Goal: Task Accomplishment & Management: Complete application form

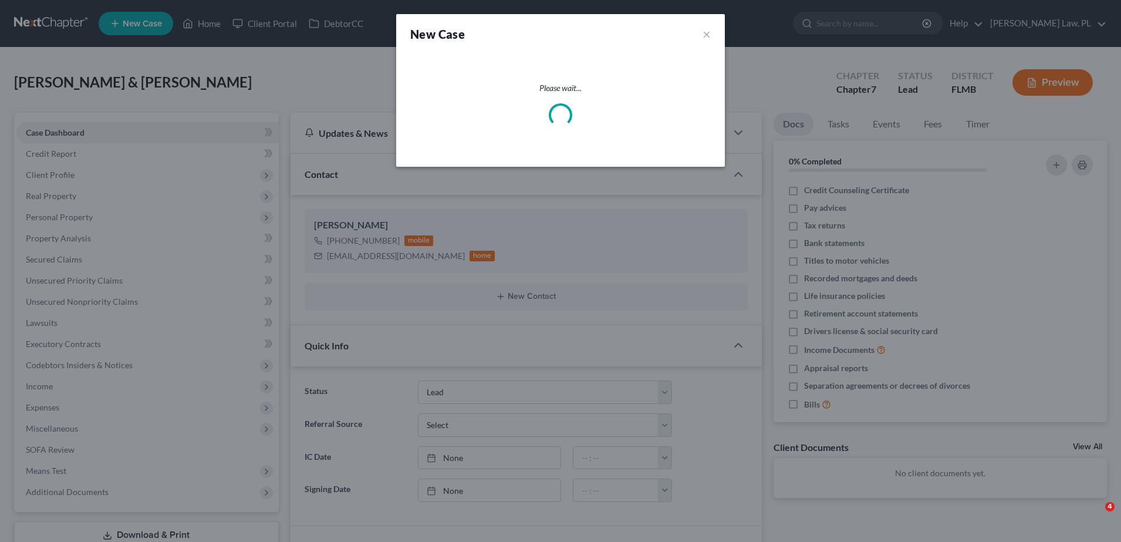
select select "4"
select select "15"
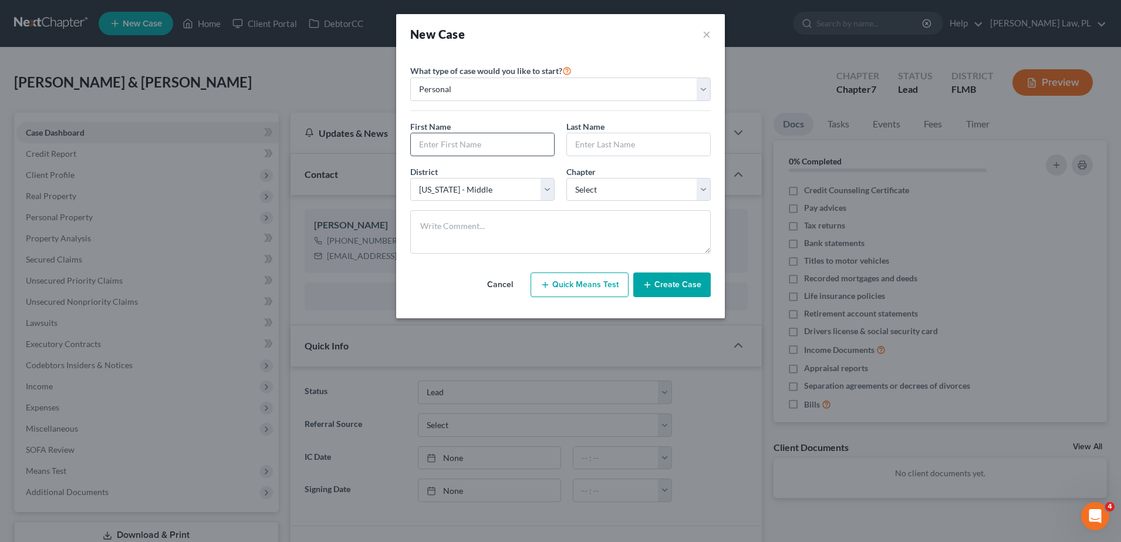
click at [464, 146] on input "text" at bounding box center [482, 144] width 143 height 22
type input "[PERSON_NAME]"
click at [609, 192] on select "Select 7 11 12 13" at bounding box center [639, 189] width 144 height 23
select select "0"
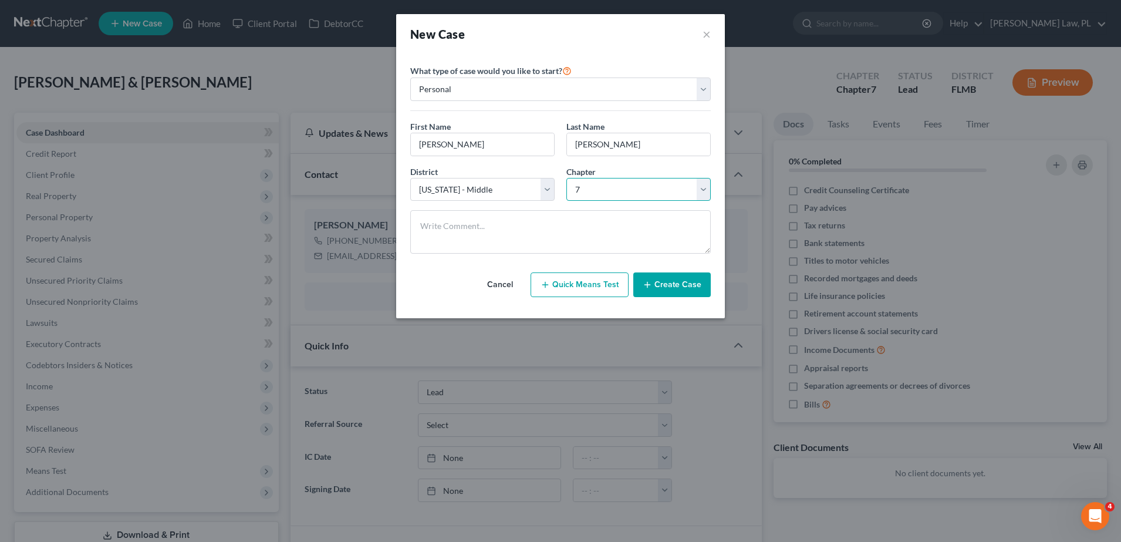
click at [567, 178] on select "Select 7 11 12 13" at bounding box center [639, 189] width 144 height 23
click at [673, 295] on button "Create Case" at bounding box center [673, 284] width 78 height 25
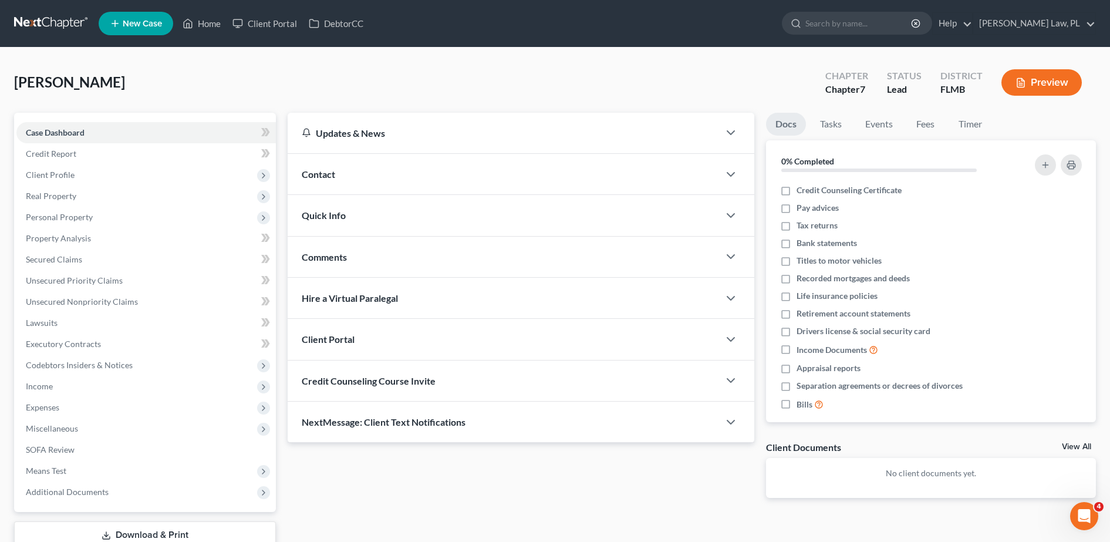
click at [388, 179] on div "Contact" at bounding box center [504, 174] width 432 height 41
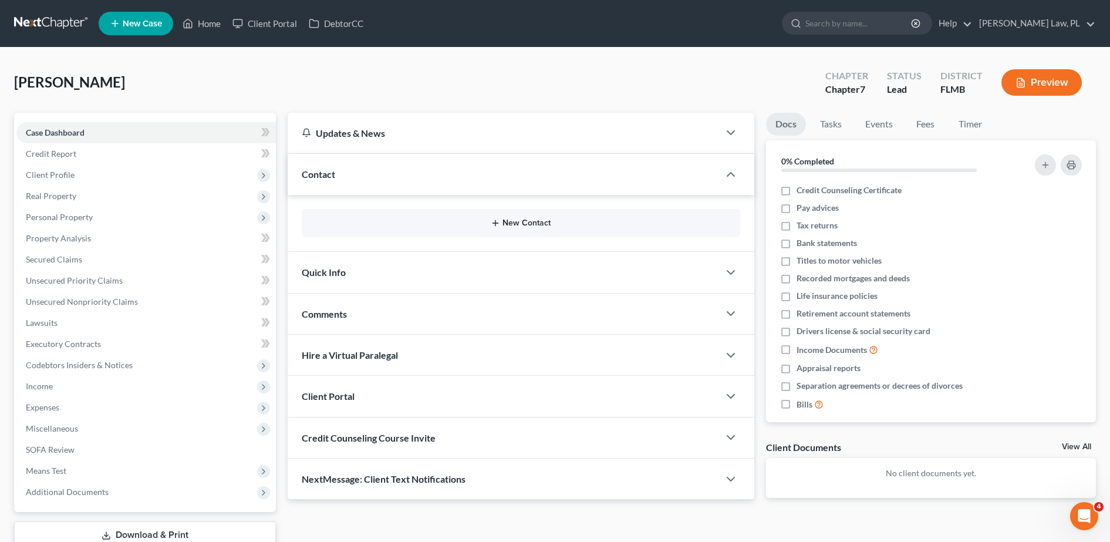
click at [370, 223] on button "New Contact" at bounding box center [521, 222] width 420 height 9
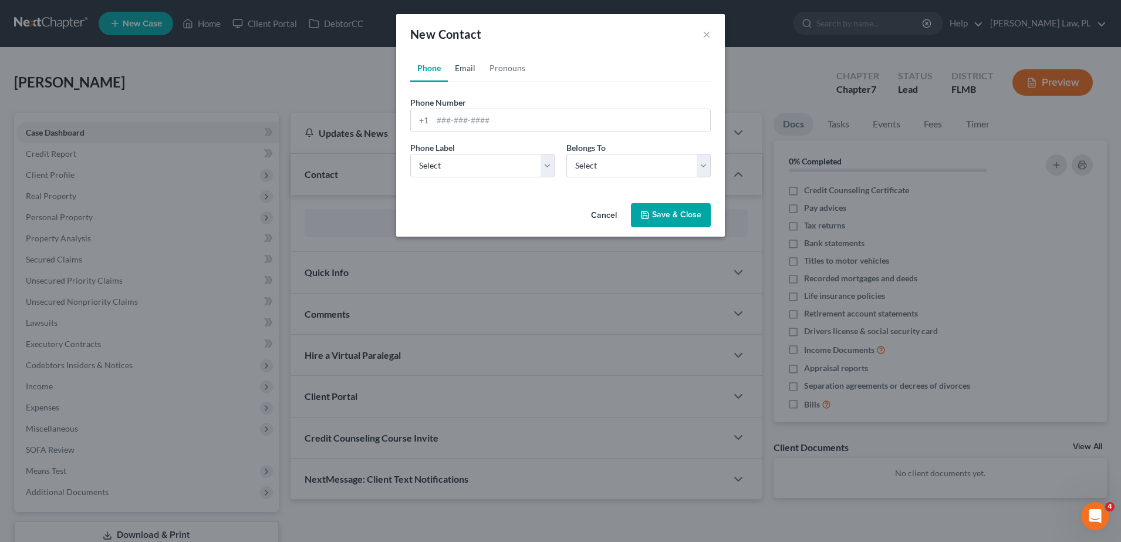
click at [471, 78] on link "Email" at bounding box center [465, 68] width 35 height 28
click at [502, 129] on input "email" at bounding box center [572, 120] width 278 height 22
type input "[EMAIL_ADDRESS][DOMAIN_NAME]"
drag, startPoint x: 521, startPoint y: 165, endPoint x: 508, endPoint y: 178, distance: 18.7
click at [521, 165] on select "Select Home Work Other" at bounding box center [482, 165] width 144 height 23
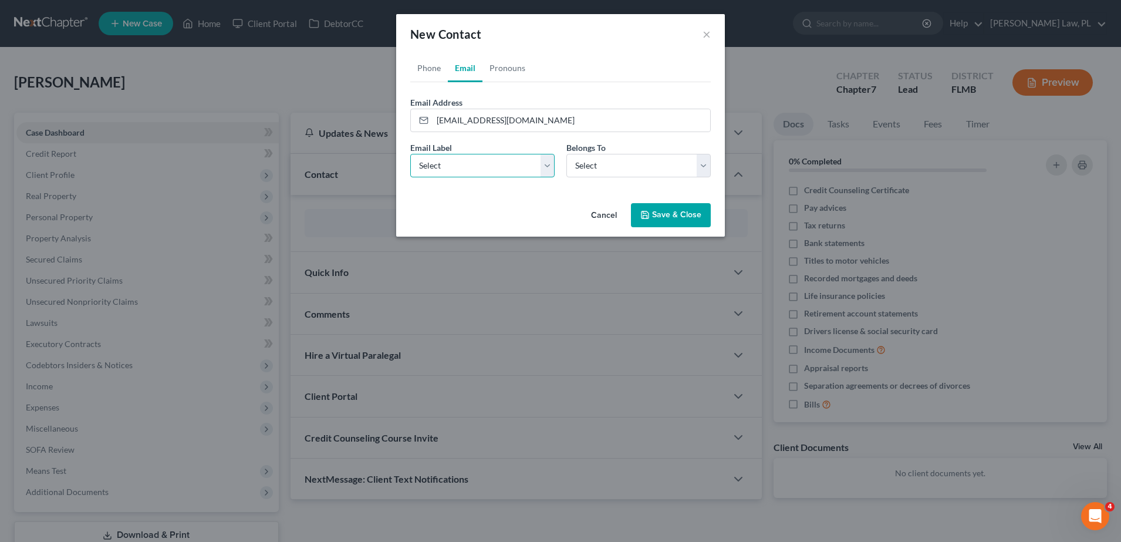
select select "0"
click at [410, 154] on select "Select Home Work Other" at bounding box center [482, 165] width 144 height 23
click at [599, 174] on select "Select Client Other" at bounding box center [639, 165] width 144 height 23
select select "0"
click at [567, 154] on select "Select Client Other" at bounding box center [639, 165] width 144 height 23
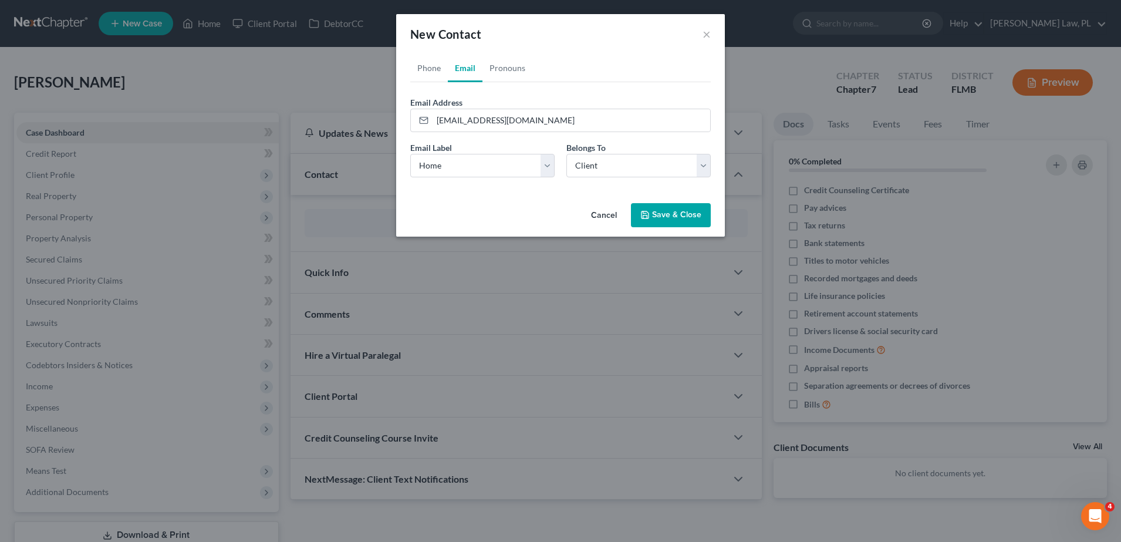
click at [646, 217] on icon "button" at bounding box center [645, 214] width 9 height 9
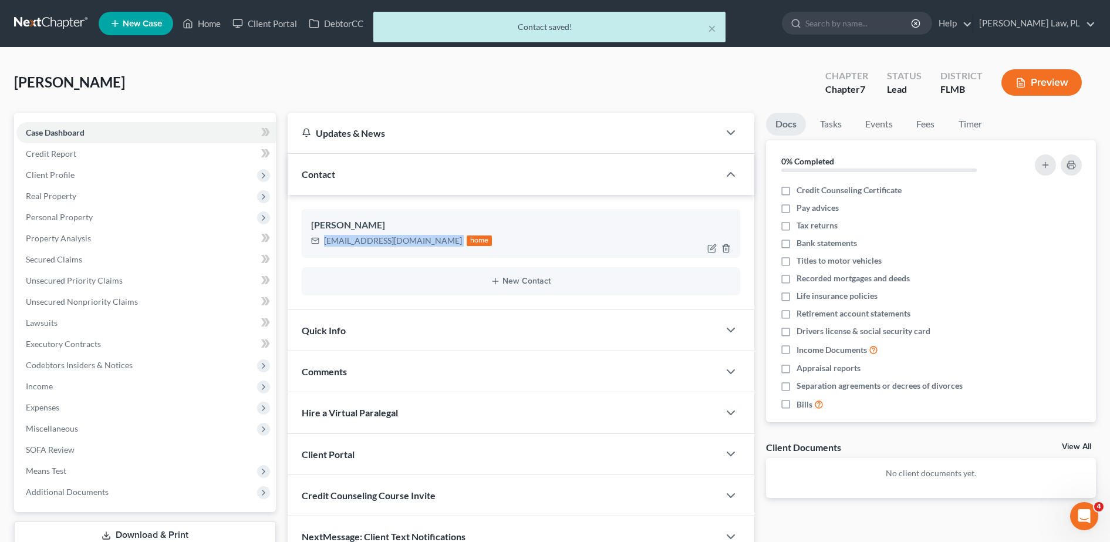
drag, startPoint x: 322, startPoint y: 242, endPoint x: 406, endPoint y: 250, distance: 84.3
click at [406, 250] on div "[PERSON_NAME] [EMAIL_ADDRESS][DOMAIN_NAME] home" at bounding box center [521, 233] width 439 height 48
copy div "[EMAIL_ADDRESS][DOMAIN_NAME]"
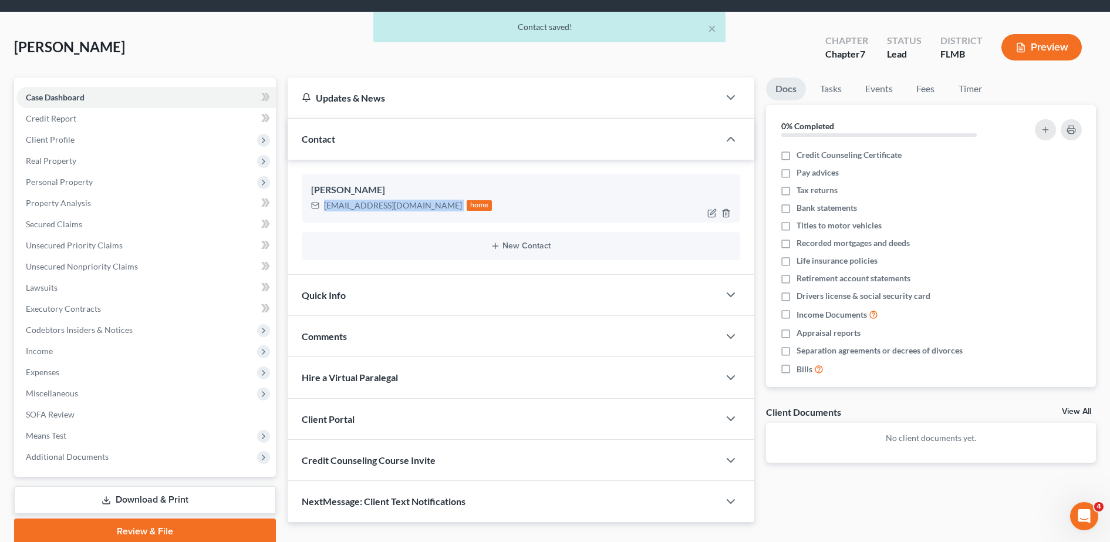
scroll to position [82, 0]
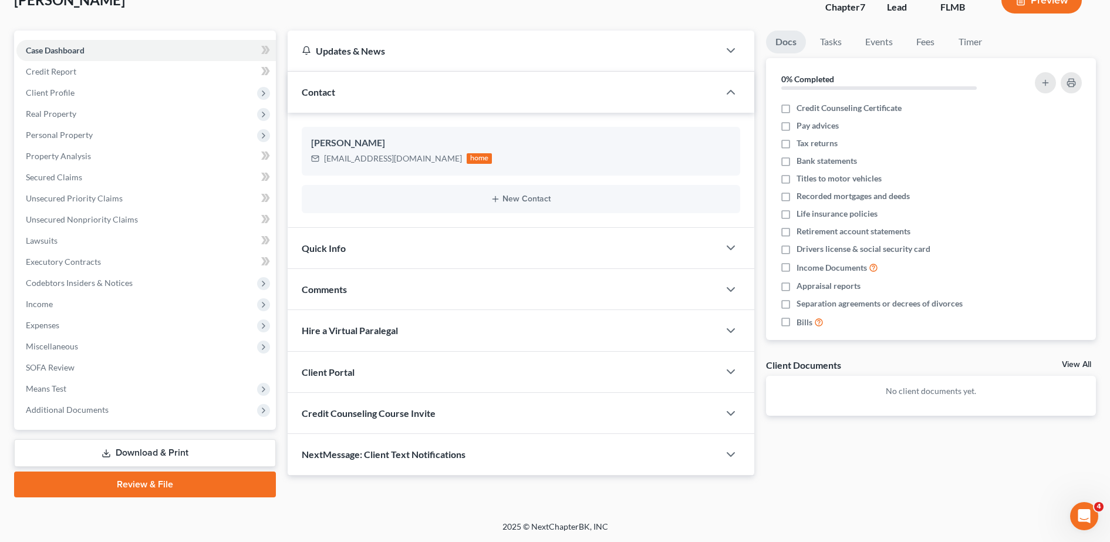
click at [381, 375] on div "Client Portal" at bounding box center [504, 372] width 432 height 41
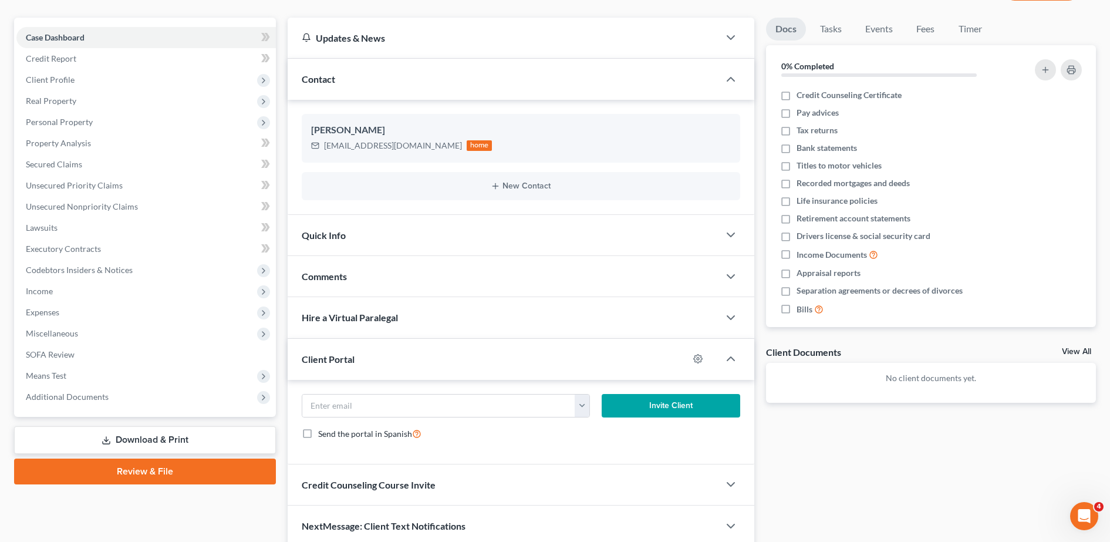
scroll to position [112, 0]
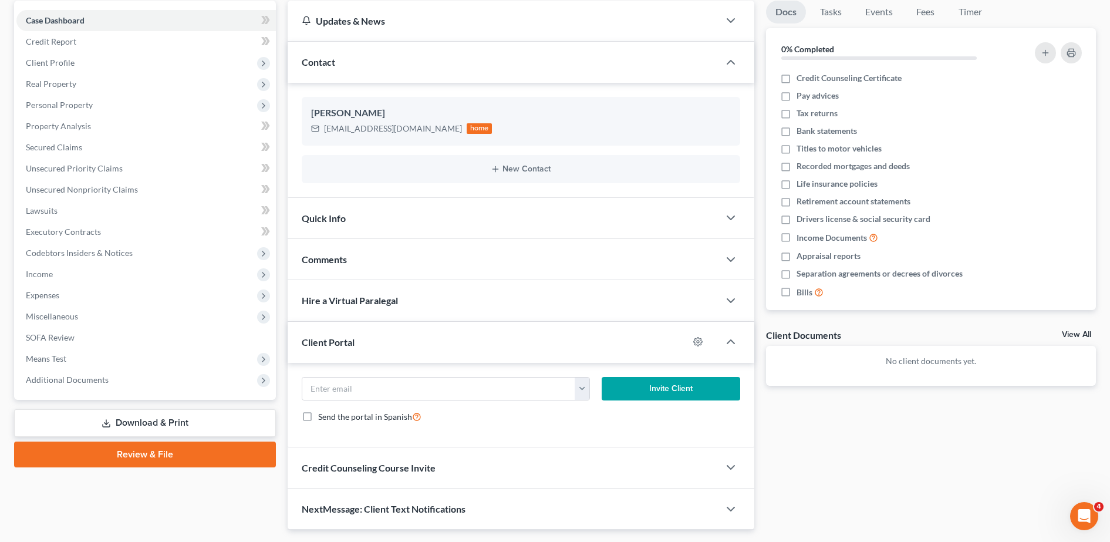
click at [366, 461] on div "Credit Counseling Course Invite" at bounding box center [504, 467] width 432 height 41
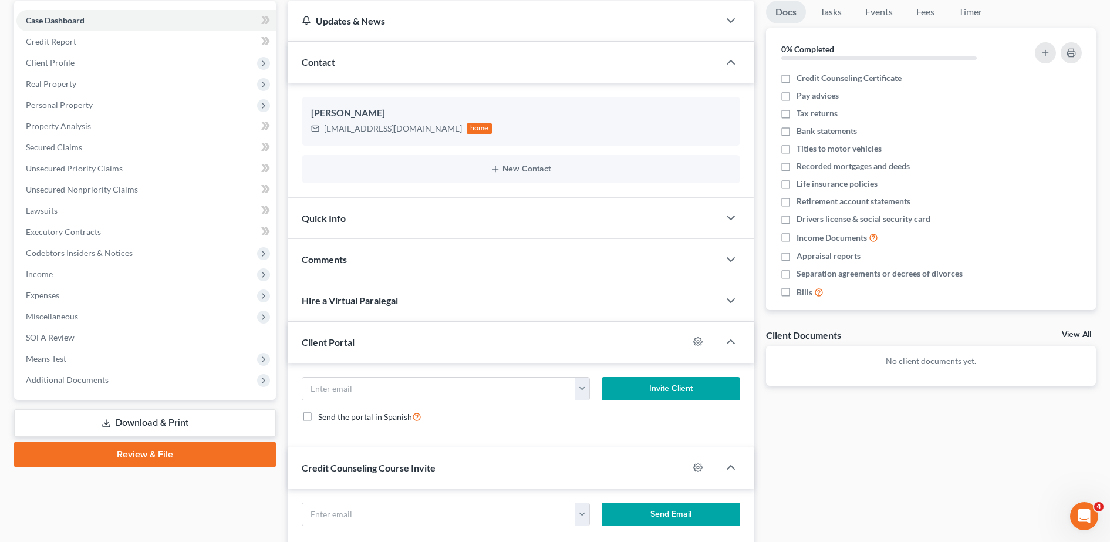
scroll to position [163, 0]
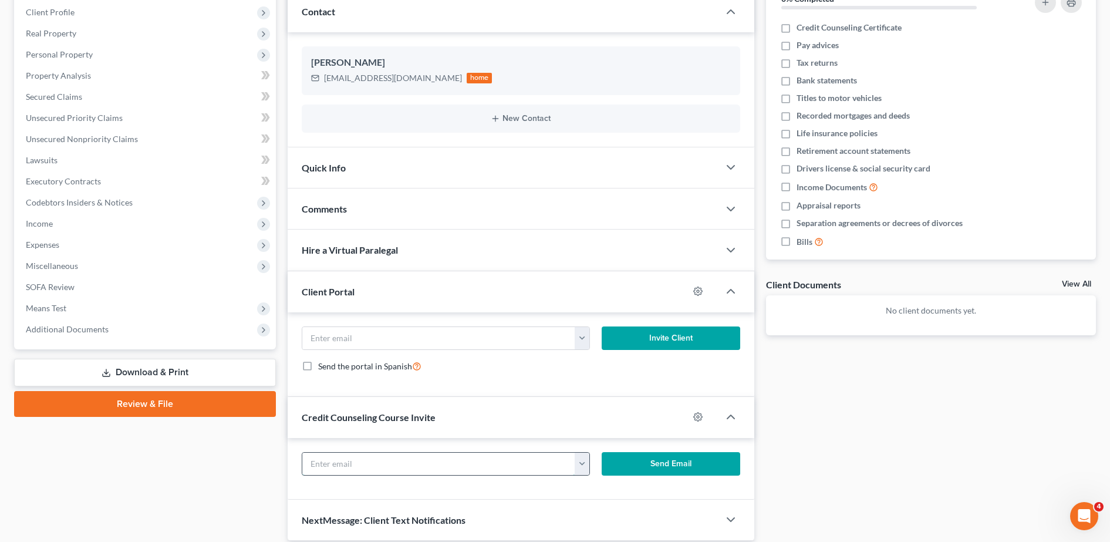
click at [370, 463] on input "text" at bounding box center [439, 464] width 274 height 22
paste input "[EMAIL_ADDRESS][DOMAIN_NAME]"
type input "[EMAIL_ADDRESS][DOMAIN_NAME]"
click at [658, 468] on button "Send Email" at bounding box center [671, 463] width 139 height 23
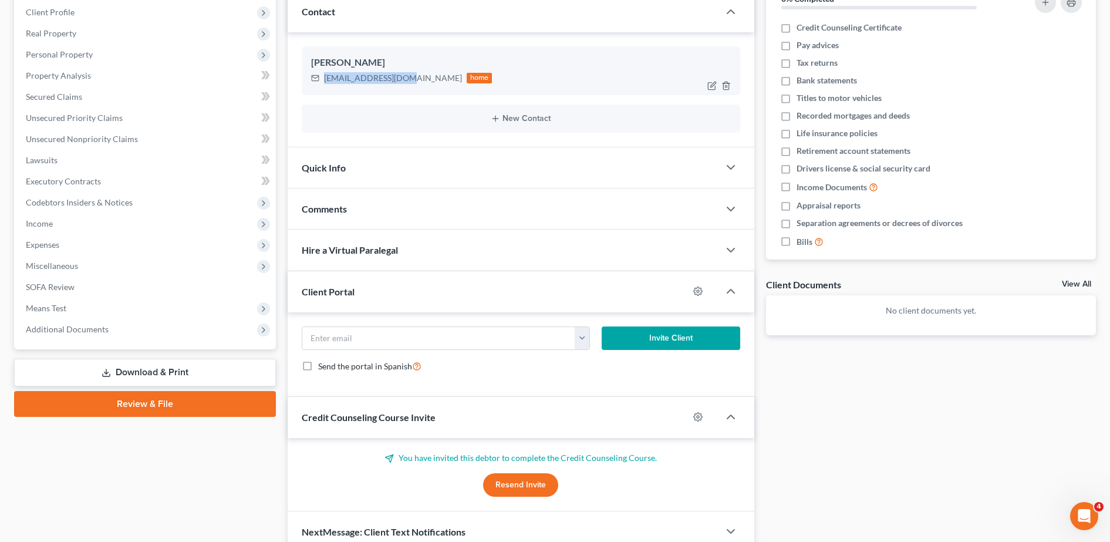
drag, startPoint x: 324, startPoint y: 84, endPoint x: 402, endPoint y: 90, distance: 78.3
click at [402, 90] on div "[PERSON_NAME] [EMAIL_ADDRESS][DOMAIN_NAME] home" at bounding box center [521, 70] width 439 height 48
copy div "[EMAIL_ADDRESS][DOMAIN_NAME]"
